Goal: Task Accomplishment & Management: Complete application form

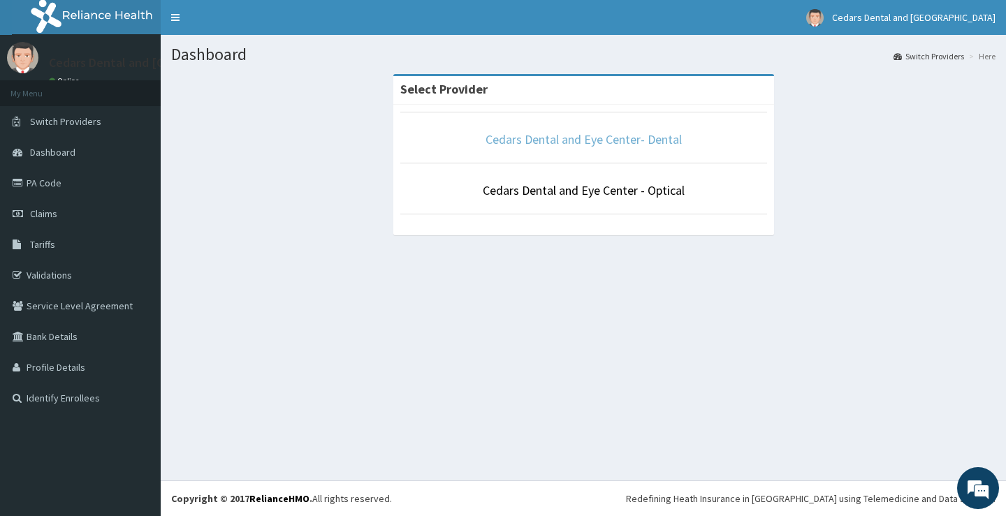
click at [614, 142] on link "Cedars Dental and Eye Center- Dental" at bounding box center [583, 139] width 196 height 16
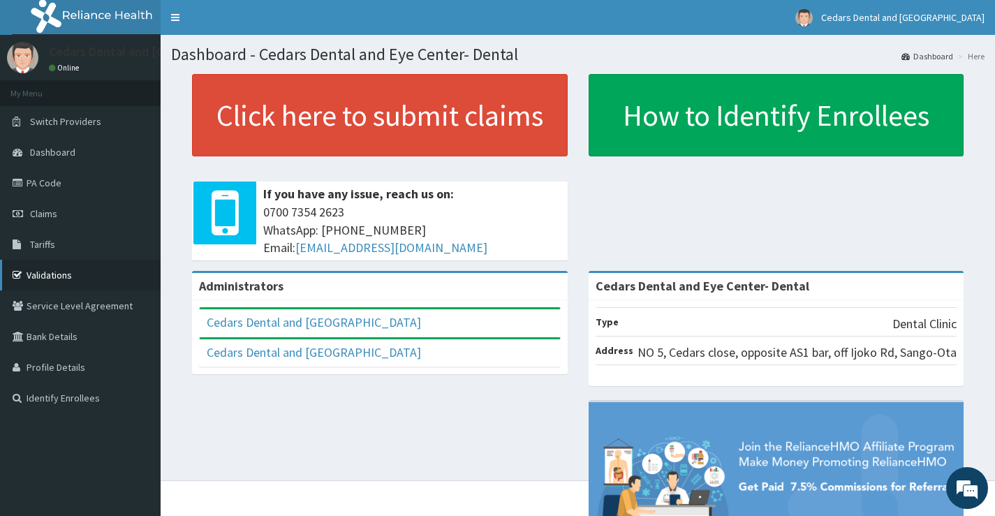
click at [43, 277] on link "Validations" at bounding box center [80, 275] width 161 height 31
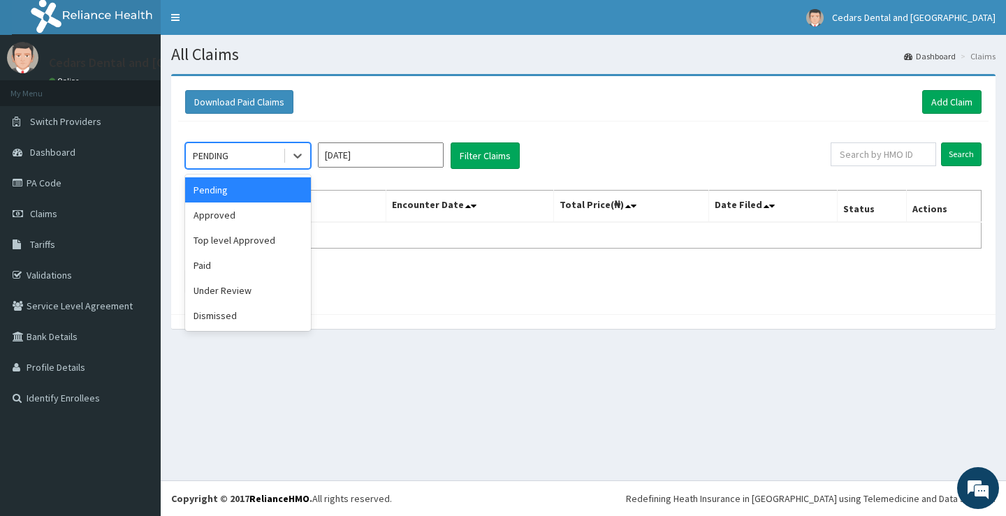
click at [275, 188] on div "Pending" at bounding box center [248, 189] width 126 height 25
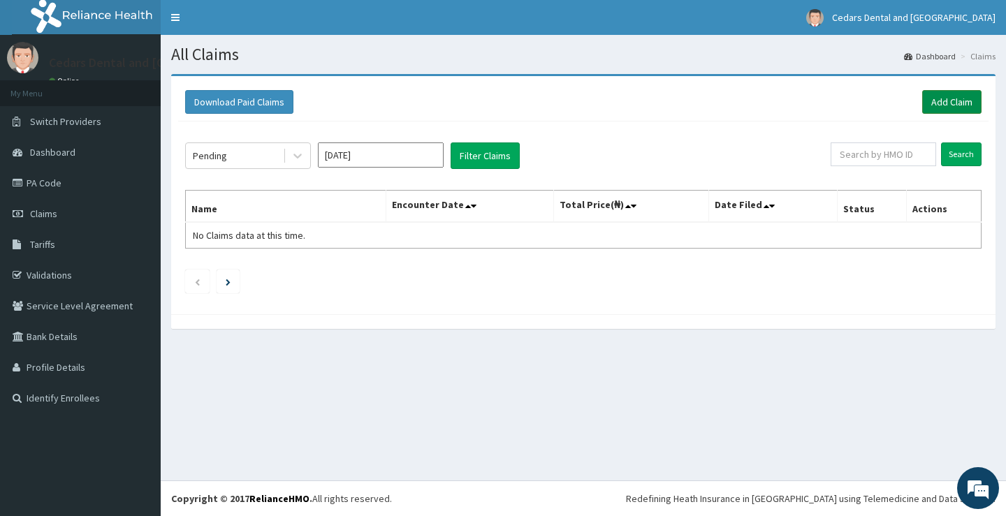
click at [959, 97] on link "Add Claim" at bounding box center [951, 102] width 59 height 24
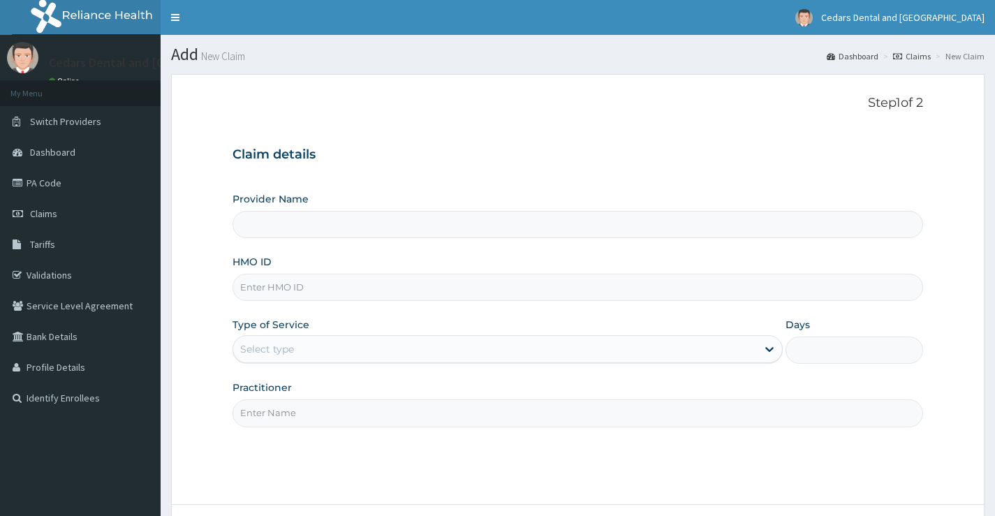
click at [315, 278] on input "HMO ID" at bounding box center [578, 287] width 691 height 27
type input "Cedars Dental and Eye Center- Dental"
type input "SFA/10379/A"
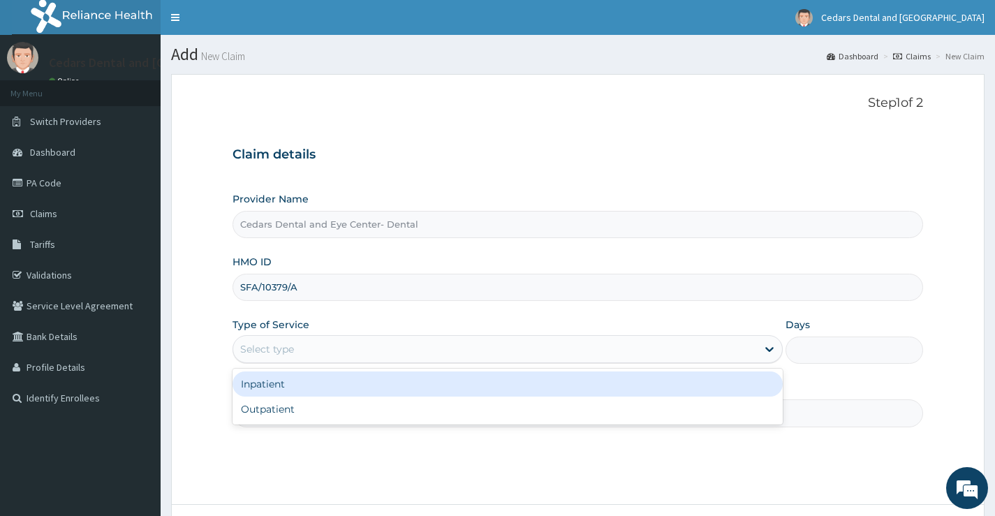
click at [330, 350] on div "Select type" at bounding box center [495, 349] width 524 height 22
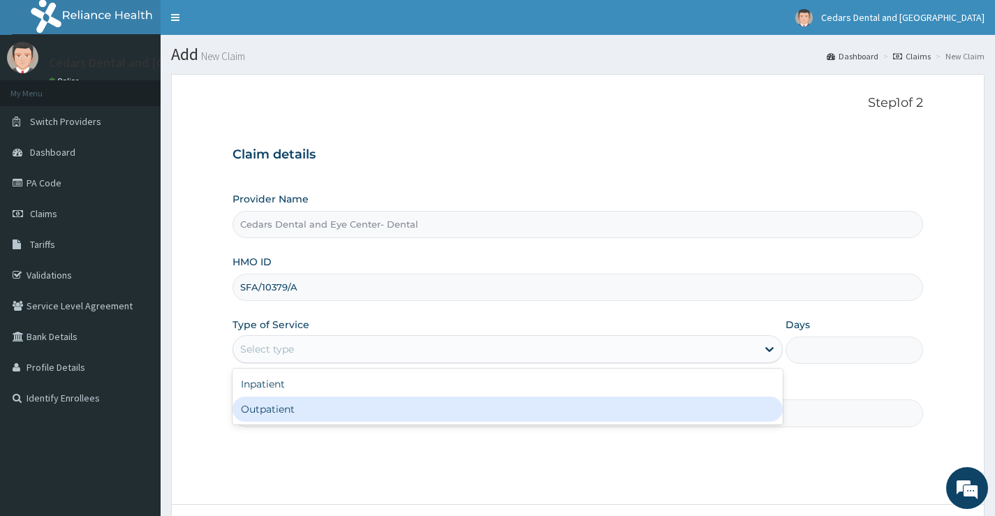
click at [303, 410] on div "Outpatient" at bounding box center [508, 409] width 550 height 25
type input "1"
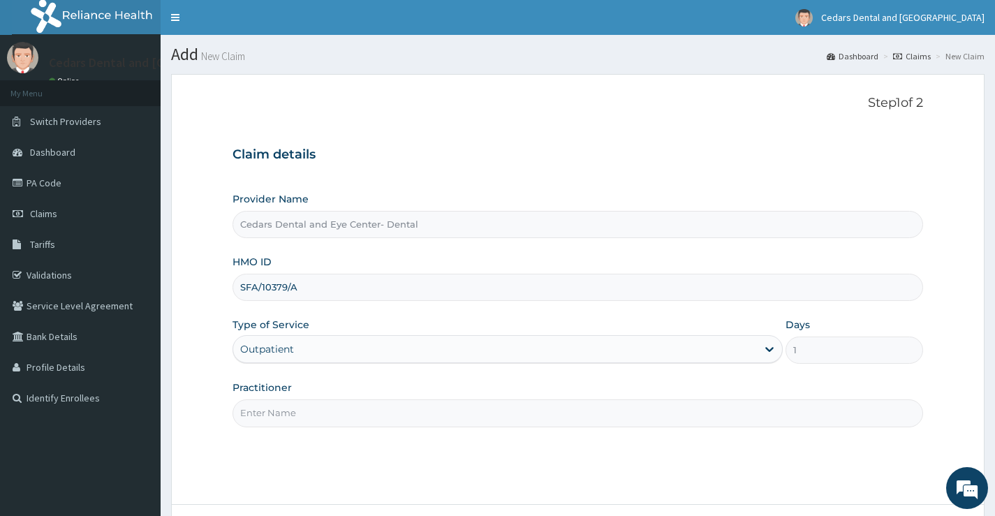
scroll to position [70, 0]
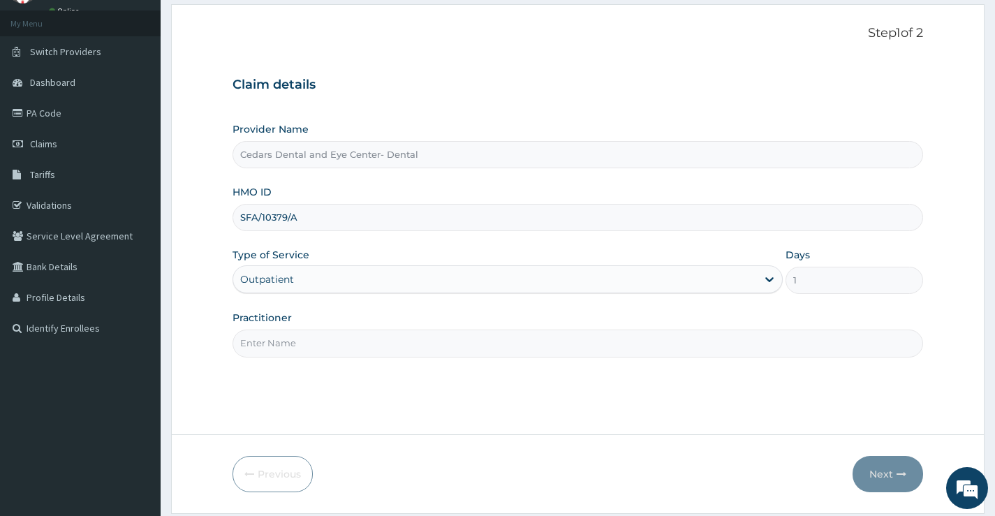
click at [294, 339] on input "Practitioner" at bounding box center [578, 343] width 691 height 27
type input "TUNJI OJO"
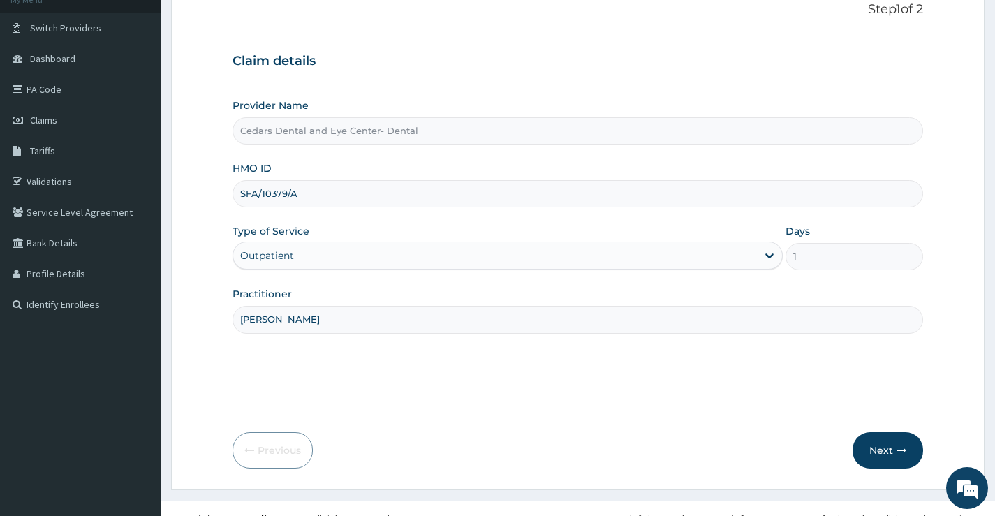
scroll to position [114, 0]
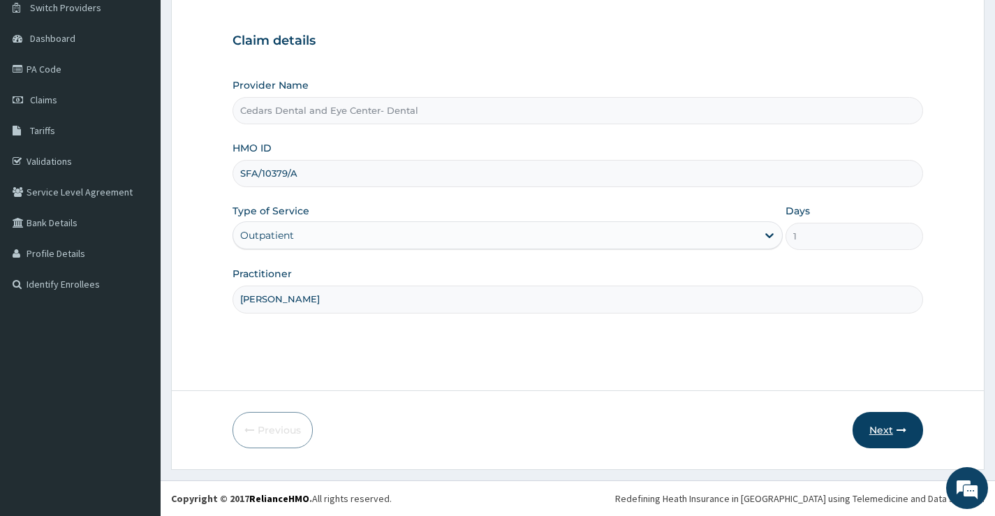
click at [883, 432] on button "Next" at bounding box center [888, 430] width 71 height 36
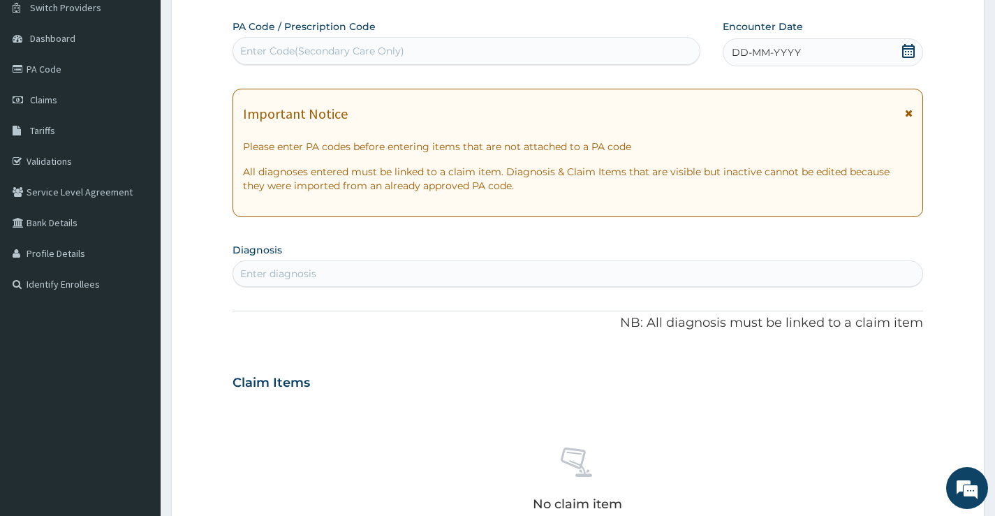
click at [366, 41] on div "Enter Code(Secondary Care Only)" at bounding box center [466, 51] width 467 height 22
type input "PA/A8528A"
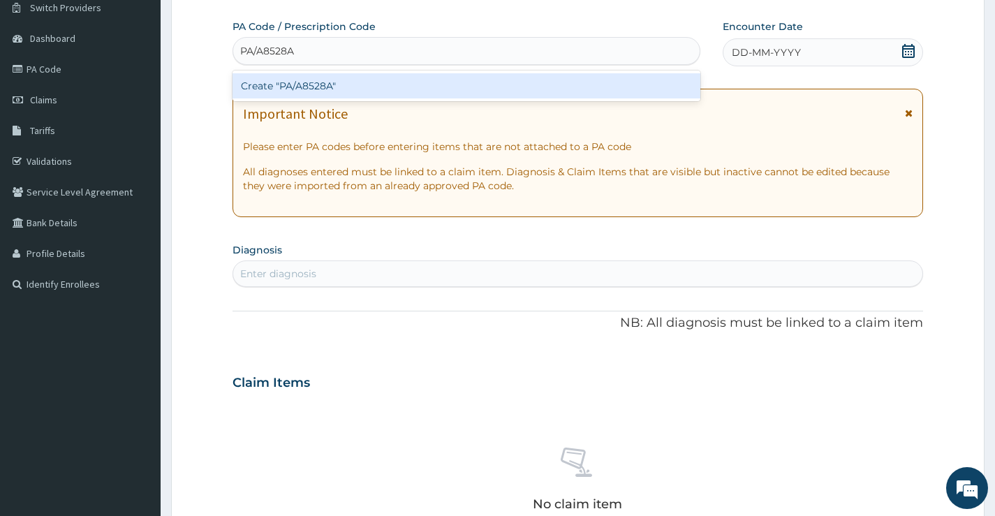
click at [357, 87] on div "Create "PA/A8528A"" at bounding box center [467, 85] width 468 height 25
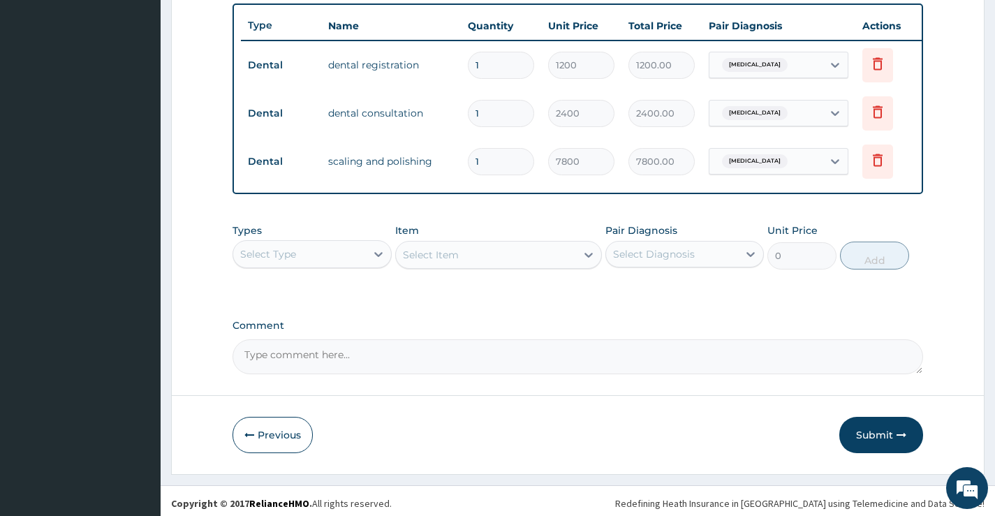
scroll to position [532, 0]
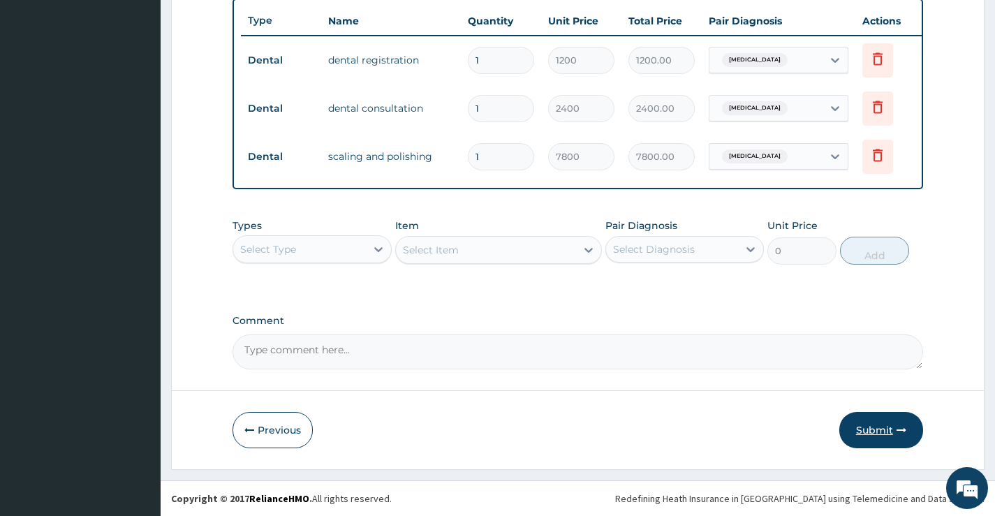
click at [871, 425] on button "Submit" at bounding box center [882, 430] width 84 height 36
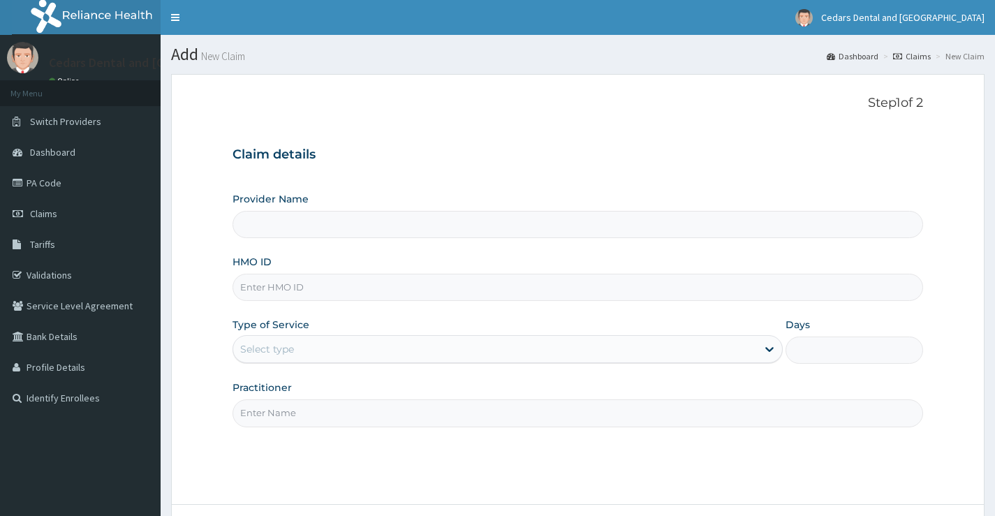
click at [343, 284] on input "HMO ID" at bounding box center [578, 287] width 691 height 27
type input "SF"
type input "Cedars Dental and Eye Center- Dental"
type input "SFA/12367/A"
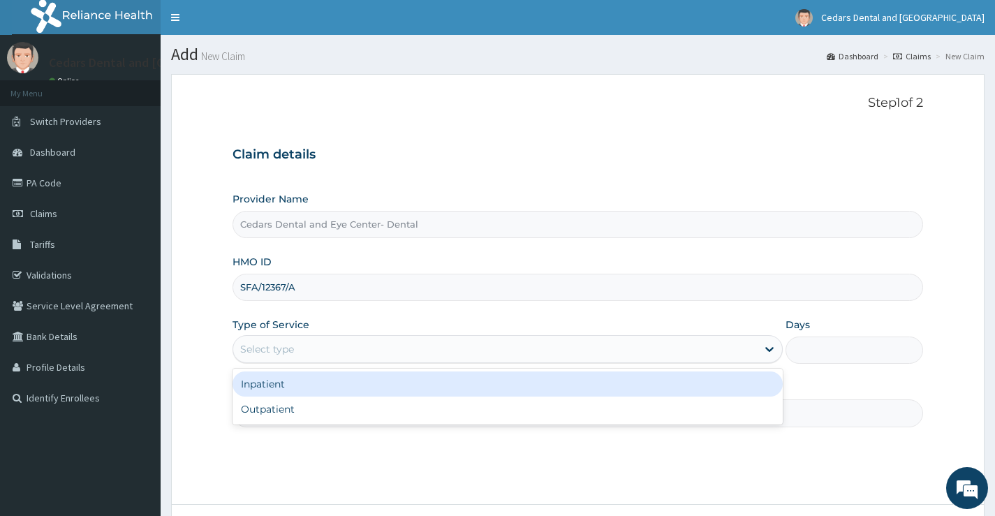
click at [311, 355] on div "Select type" at bounding box center [495, 349] width 524 height 22
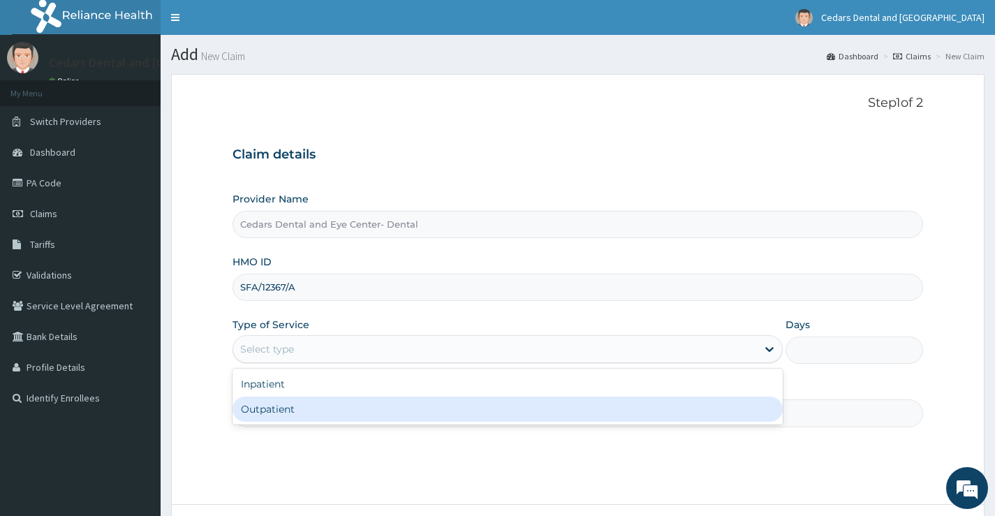
click at [305, 409] on div "Outpatient" at bounding box center [508, 409] width 550 height 25
type input "1"
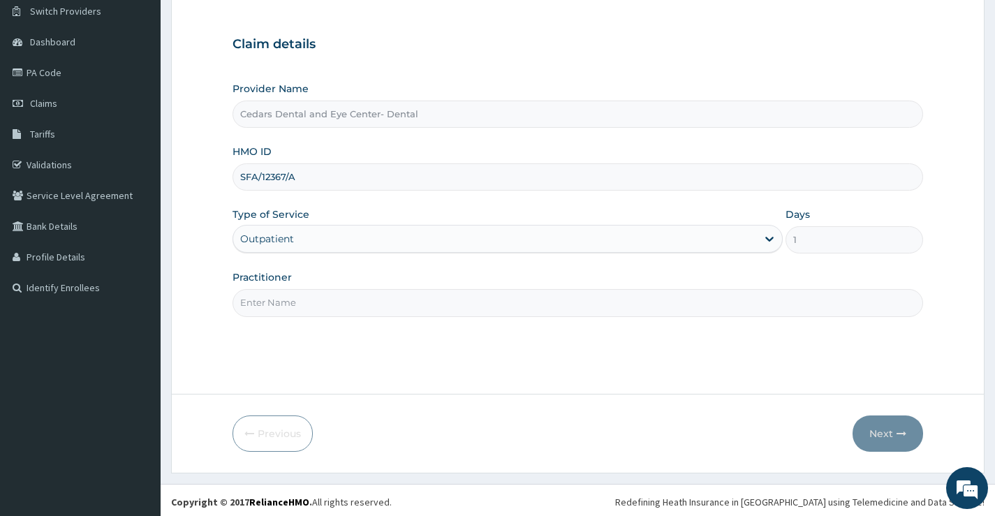
scroll to position [114, 0]
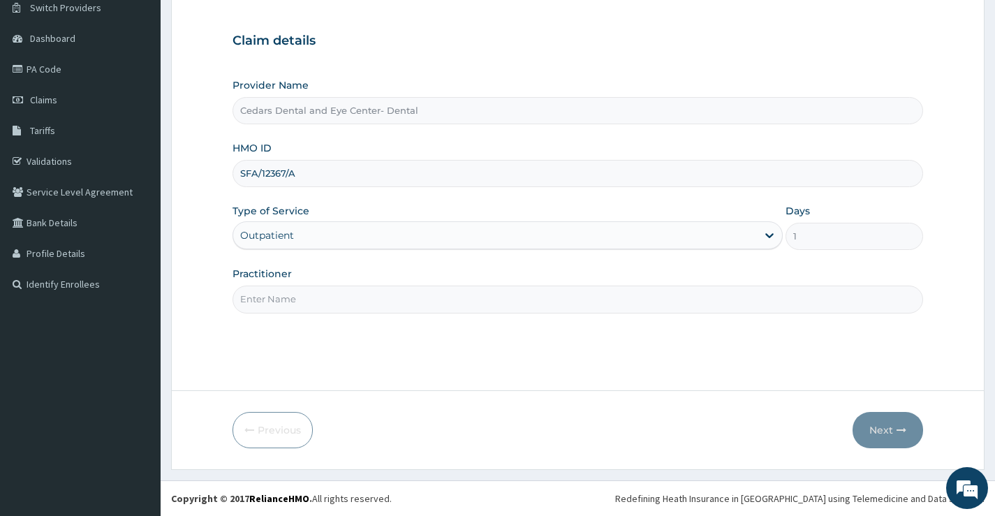
click at [291, 301] on input "Practitioner" at bounding box center [578, 299] width 691 height 27
type input "[PERSON_NAME]"
click at [879, 427] on button "Next" at bounding box center [888, 430] width 71 height 36
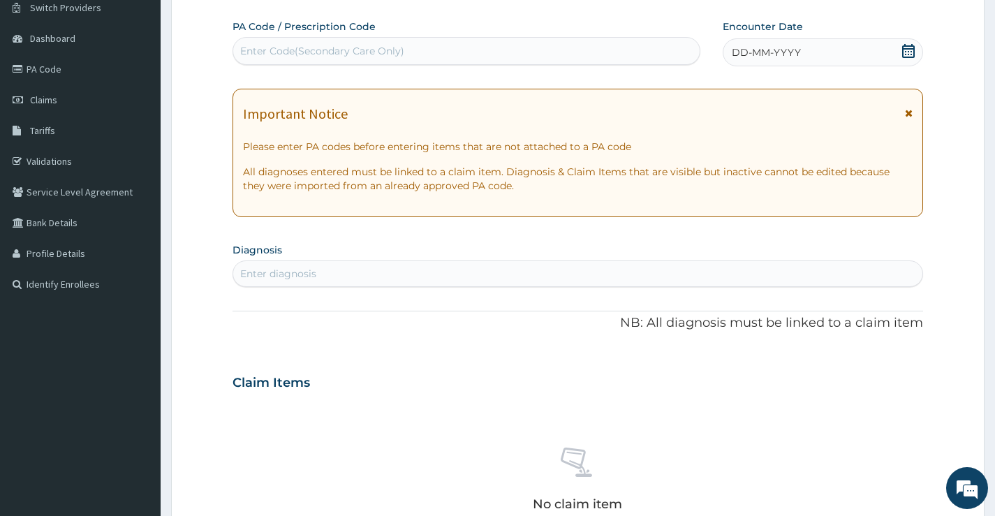
drag, startPoint x: 336, startPoint y: 52, endPoint x: 351, endPoint y: 41, distance: 19.0
click at [347, 43] on div "Enter Code(Secondary Care Only)" at bounding box center [466, 51] width 467 height 22
click at [256, 45] on input "PA37219A" at bounding box center [264, 51] width 48 height 14
type input "PA/37219A"
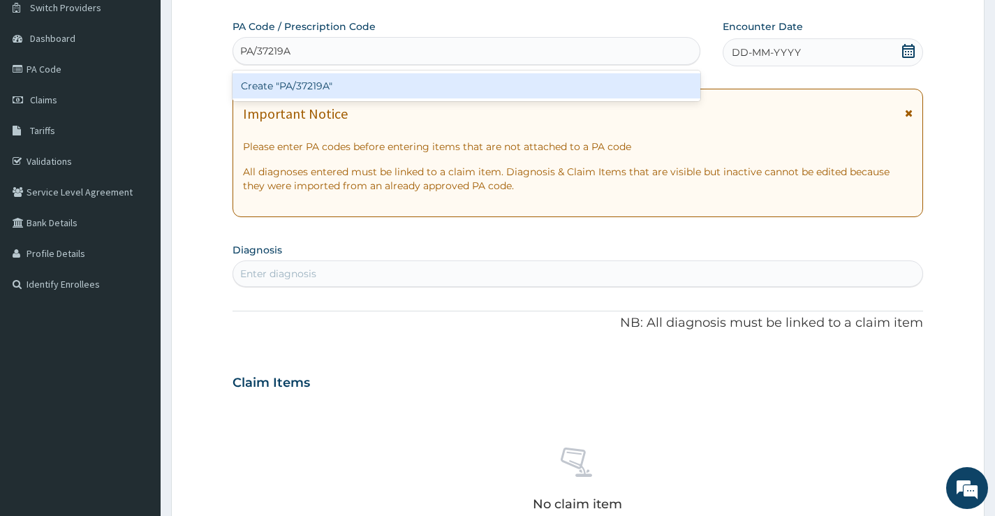
click at [317, 87] on div "Create "PA/37219A"" at bounding box center [467, 85] width 468 height 25
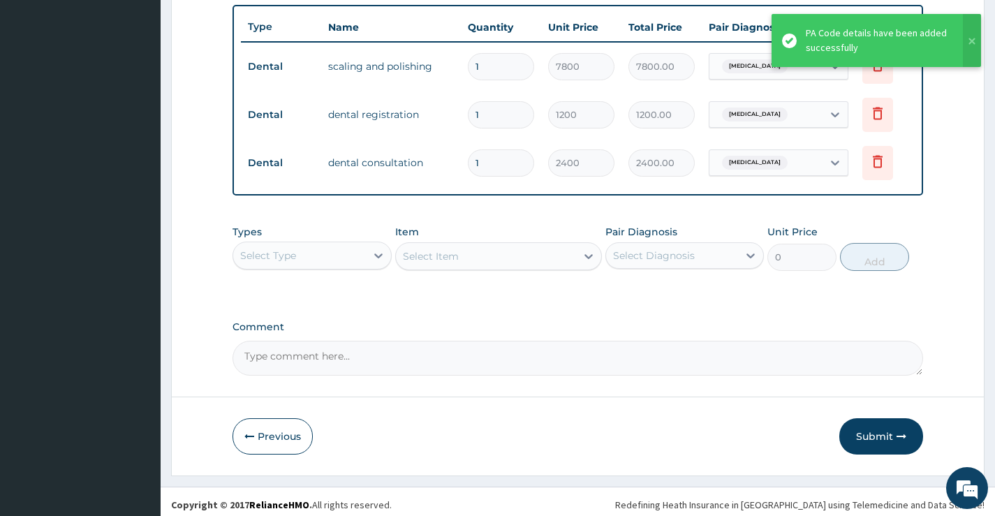
scroll to position [532, 0]
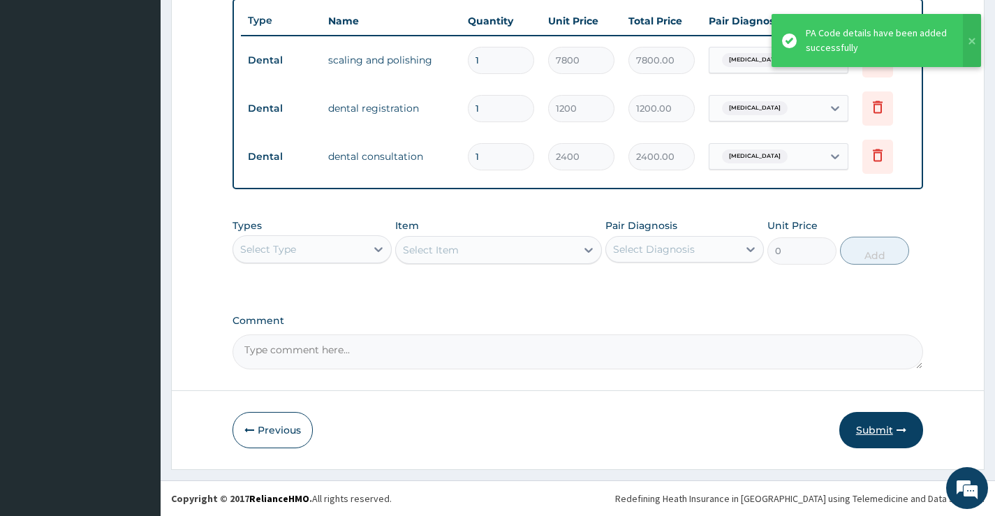
click at [881, 434] on button "Submit" at bounding box center [882, 430] width 84 height 36
